Goal: Check status: Check status

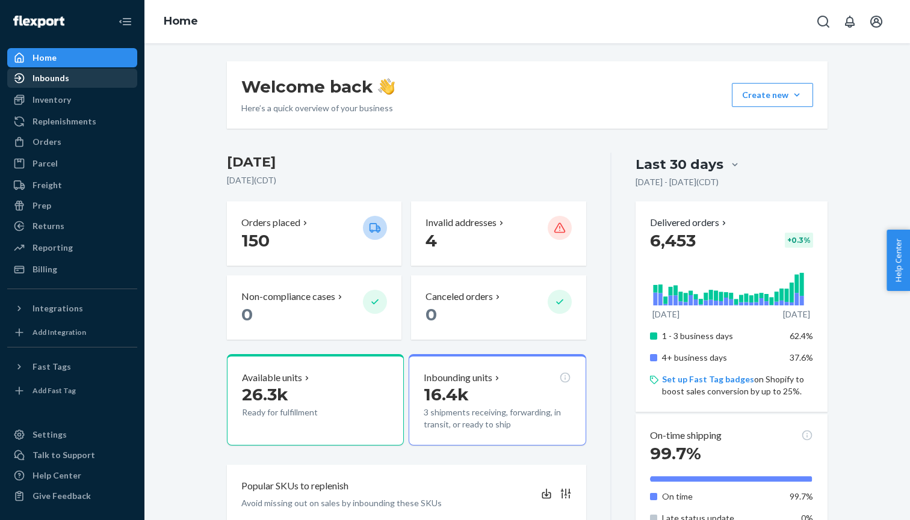
click at [69, 82] on div "Inbounds" at bounding box center [72, 78] width 128 height 17
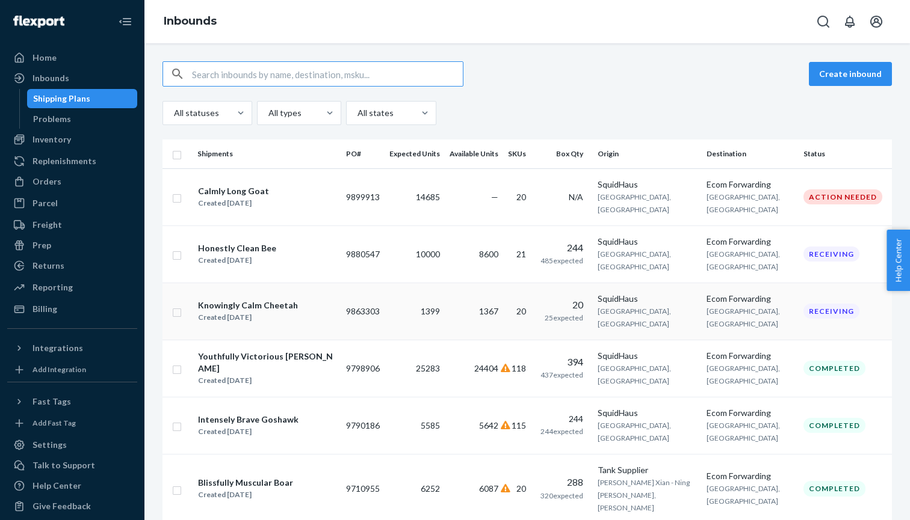
click at [451, 340] on td "1367" at bounding box center [474, 311] width 58 height 57
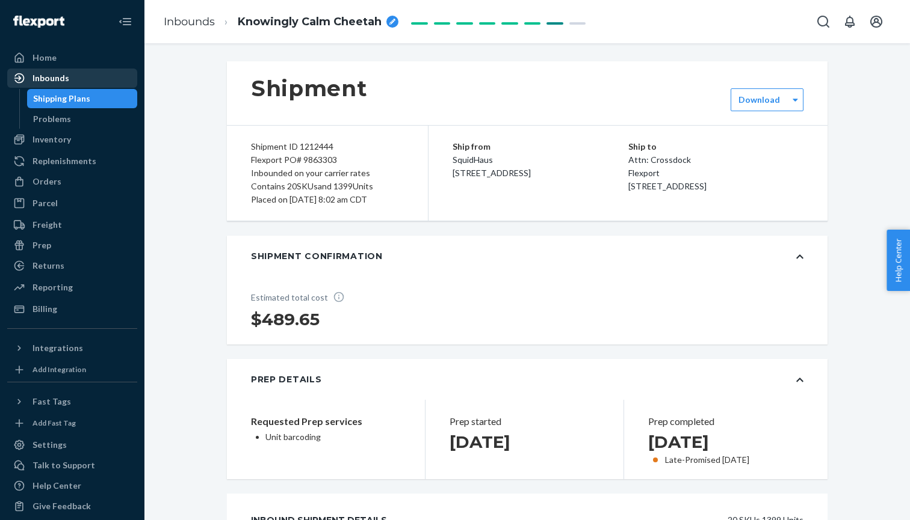
click at [93, 78] on div "Inbounds" at bounding box center [72, 78] width 128 height 17
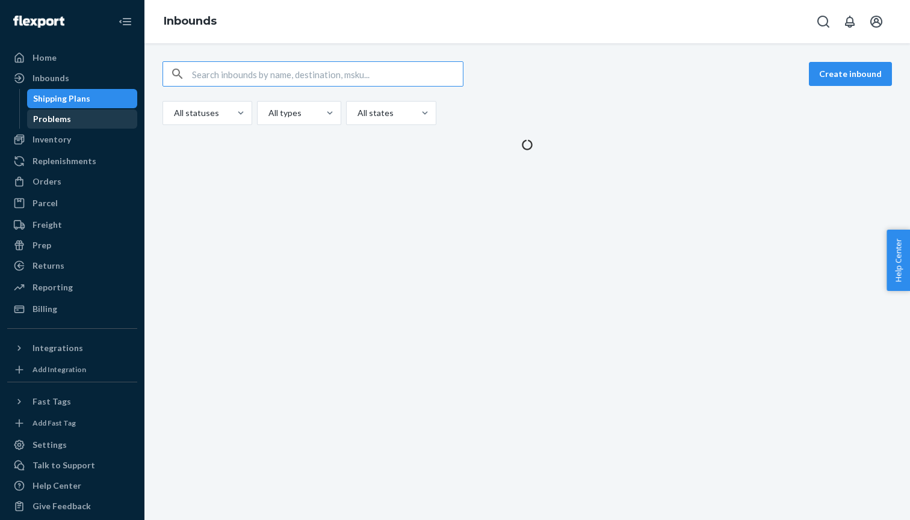
click at [88, 122] on div "Problems" at bounding box center [82, 119] width 108 height 17
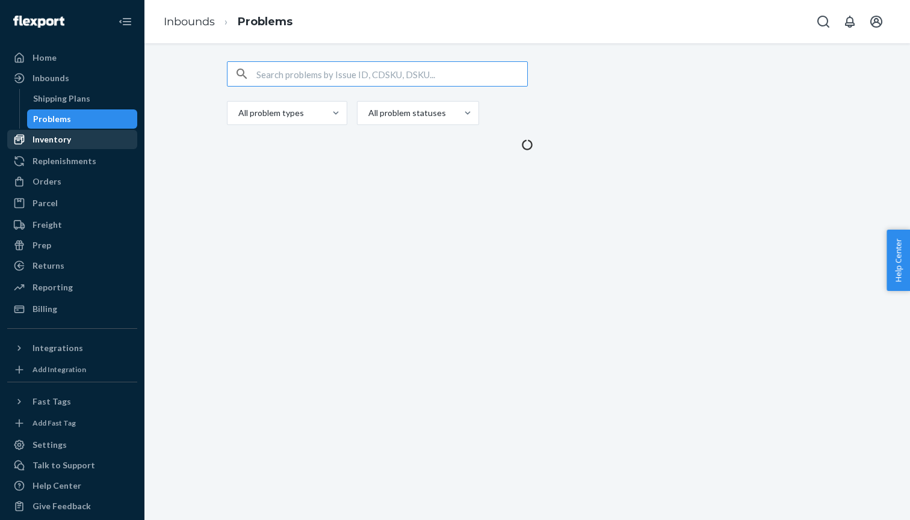
click at [82, 147] on div "Inventory" at bounding box center [72, 139] width 128 height 17
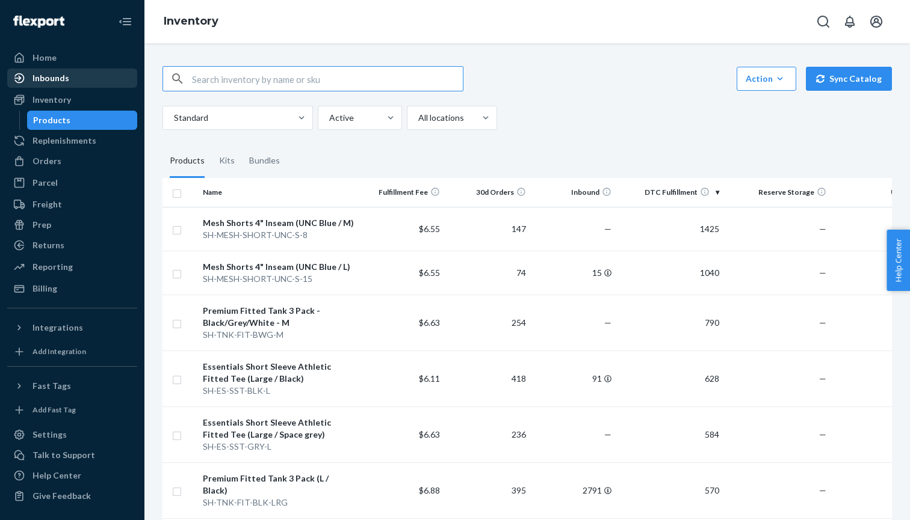
click at [88, 78] on div "Inbounds" at bounding box center [72, 78] width 128 height 17
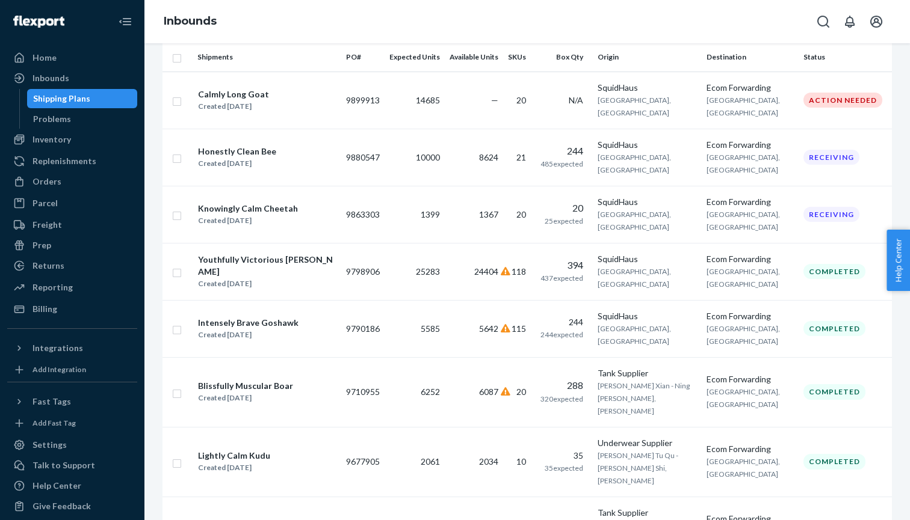
scroll to position [105, 0]
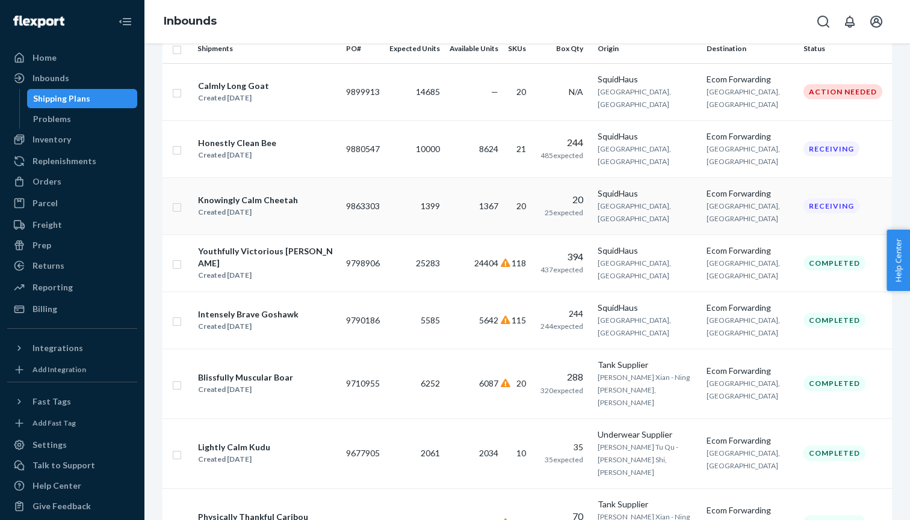
click at [399, 235] on td "1399" at bounding box center [414, 205] width 60 height 57
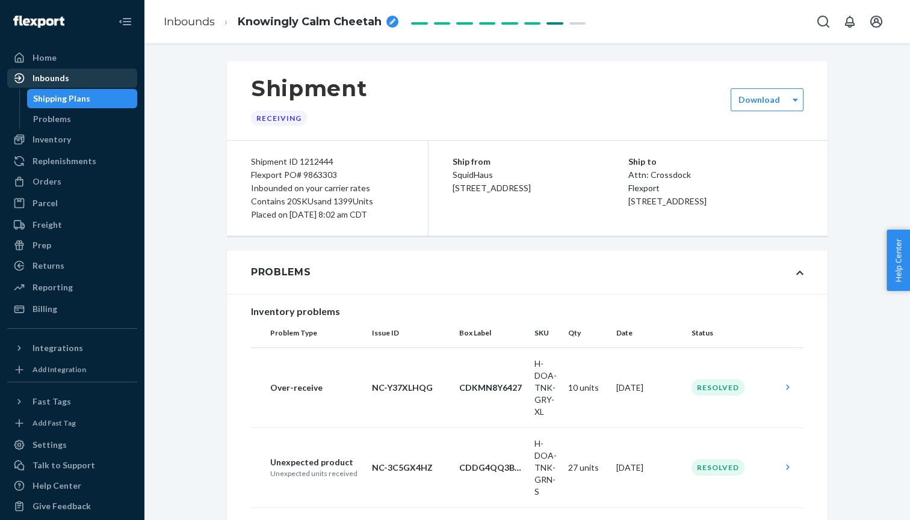
click at [103, 82] on div "Inbounds" at bounding box center [72, 78] width 128 height 17
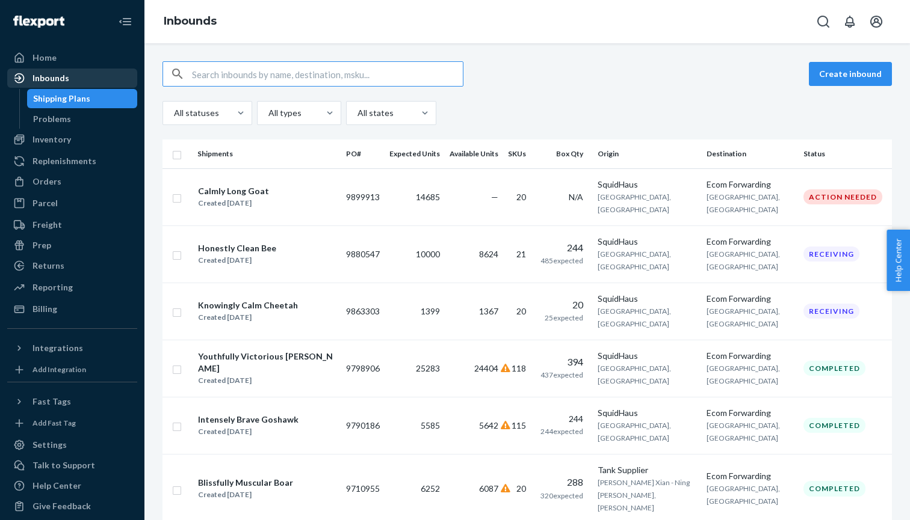
click at [81, 85] on div "Inbounds" at bounding box center [72, 78] width 128 height 17
click at [84, 76] on div "Inbounds" at bounding box center [72, 78] width 128 height 17
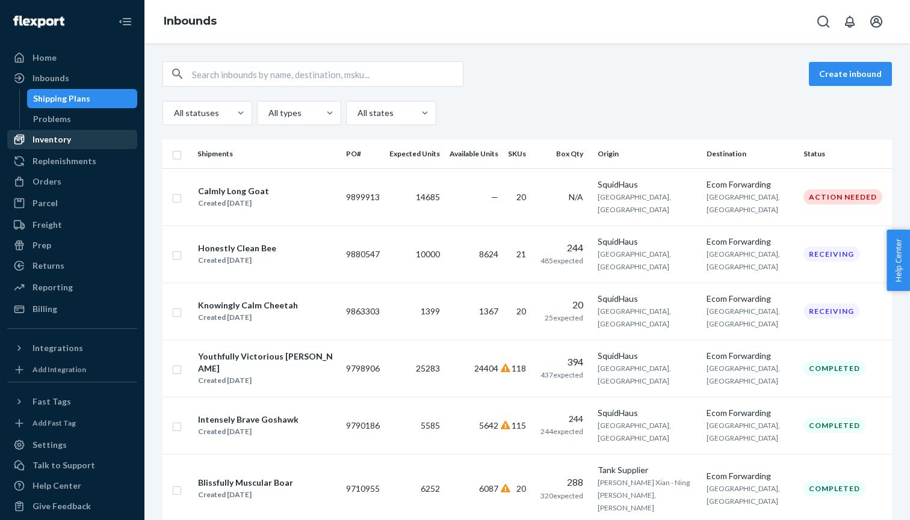
click at [77, 144] on div "Inventory" at bounding box center [72, 139] width 128 height 17
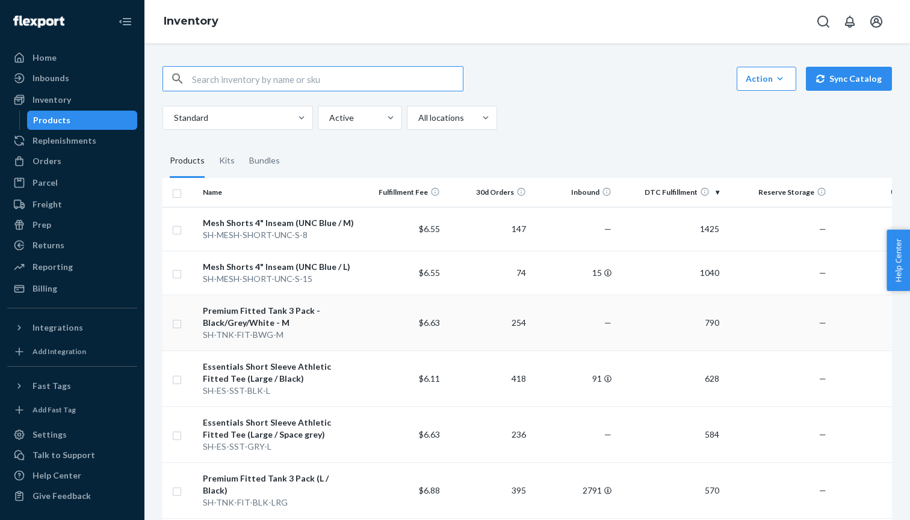
click at [357, 306] on td "Premium Fitted Tank 3 Pack - Black/Grey/White - M SH-TNK-FIT-BWG-M" at bounding box center [278, 323] width 161 height 56
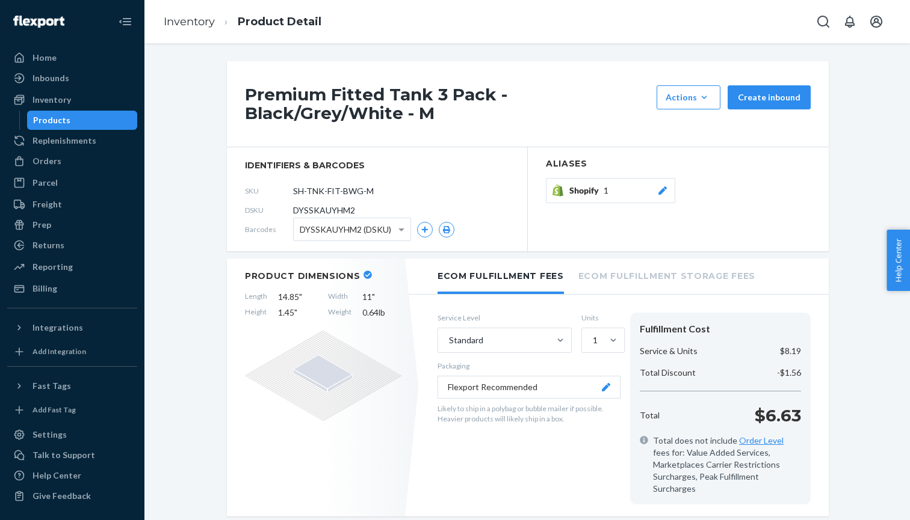
drag, startPoint x: 0, startPoint y: 26, endPoint x: 0, endPoint y: 91, distance: 65.0
click at [0, 91] on div "Home Inbounds Shipping Plans Problems Inventory Products Replenishments Orders …" at bounding box center [72, 260] width 144 height 520
